Goal: Task Accomplishment & Management: Use online tool/utility

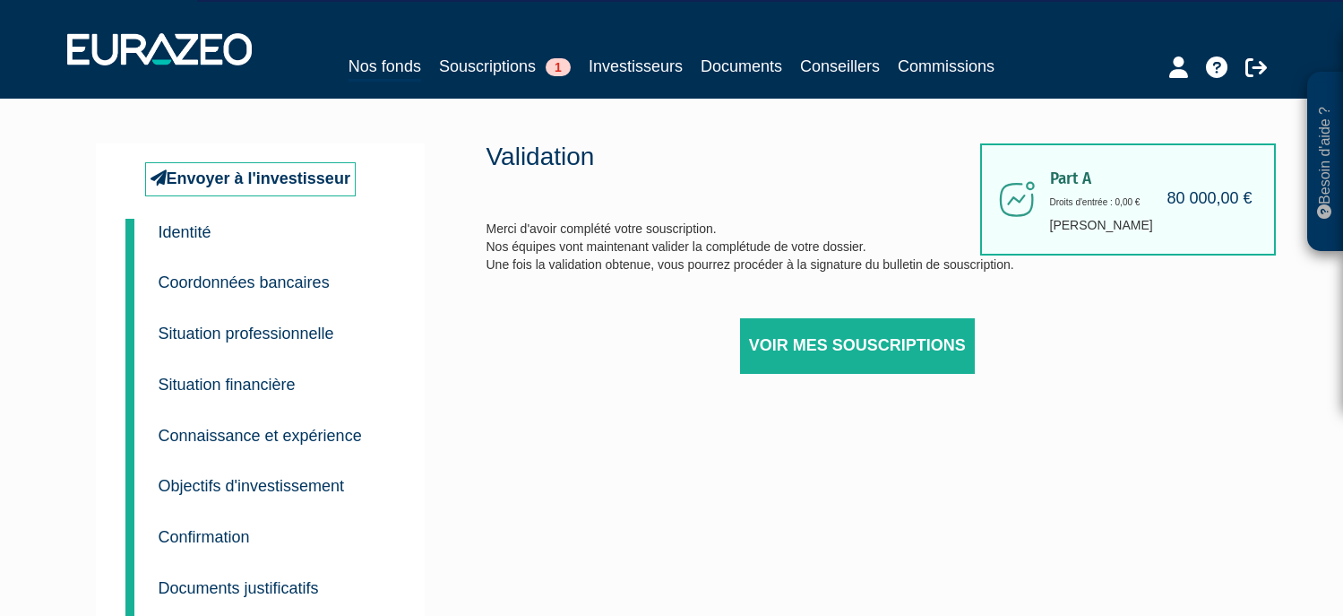
click at [513, 80] on div "Nos fonds Souscriptions 1 Investisseurs Documents Conseillers Commissions" at bounding box center [671, 68] width 823 height 28
click at [505, 73] on link "Souscriptions 1" at bounding box center [505, 66] width 132 height 25
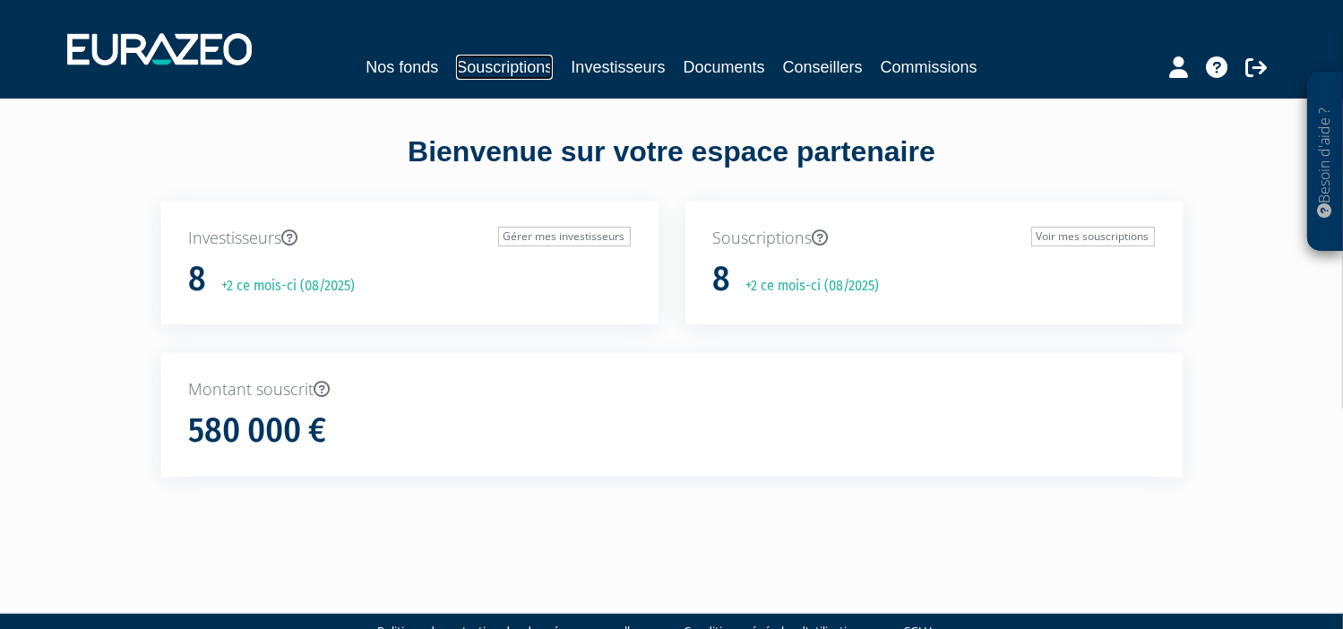
click at [515, 71] on link "Souscriptions" at bounding box center [504, 67] width 97 height 25
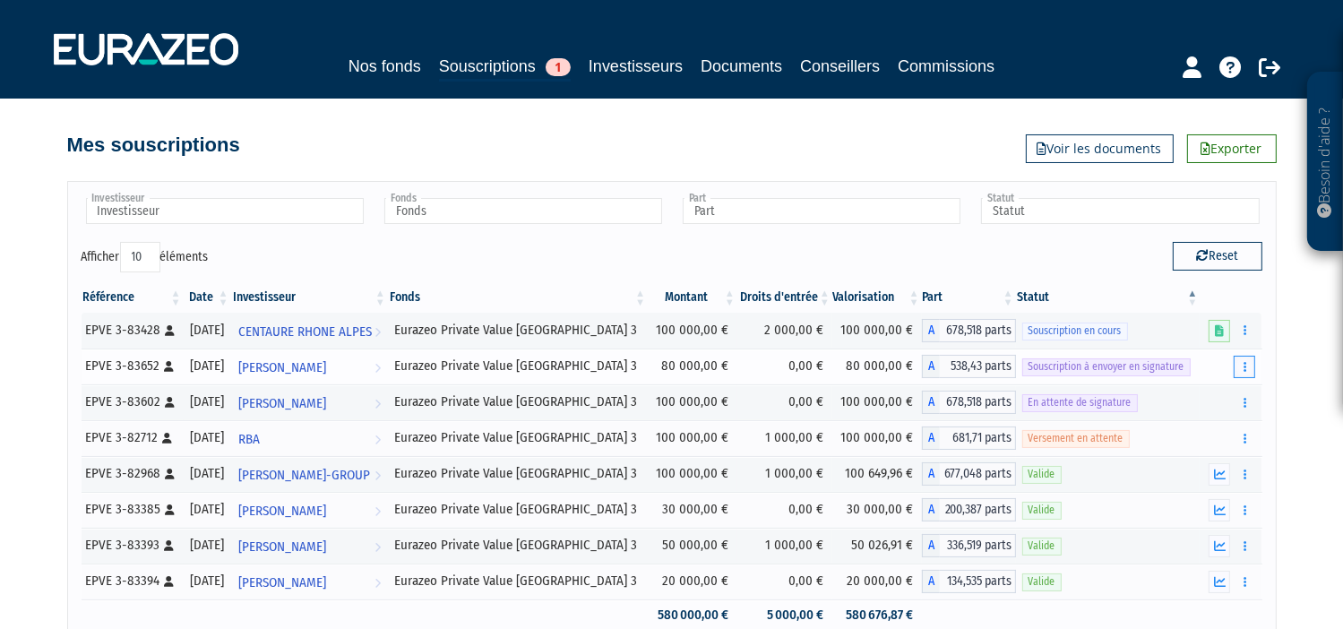
click at [1246, 372] on button "button" at bounding box center [1245, 367] width 22 height 22
click at [1196, 397] on link "Envoyer à signer" at bounding box center [1199, 399] width 102 height 30
